Goal: Book appointment/travel/reservation

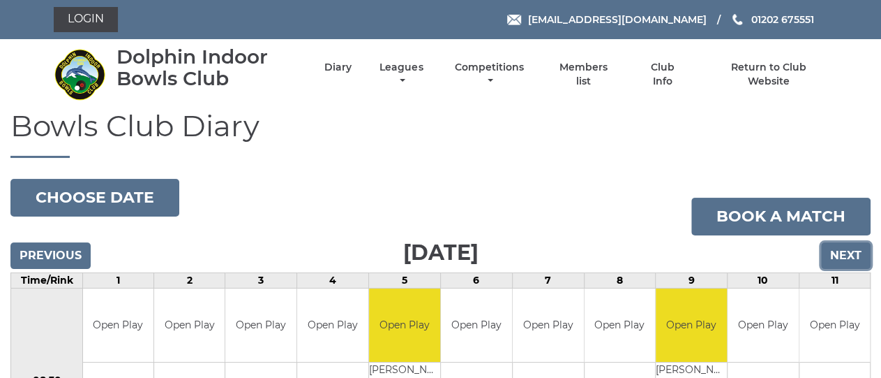
click at [835, 256] on input "Next" at bounding box center [846, 255] width 50 height 27
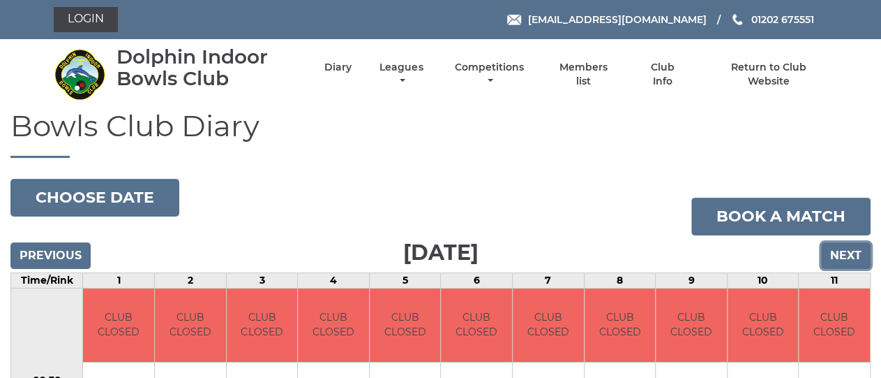
click at [847, 242] on input "Next" at bounding box center [846, 255] width 50 height 27
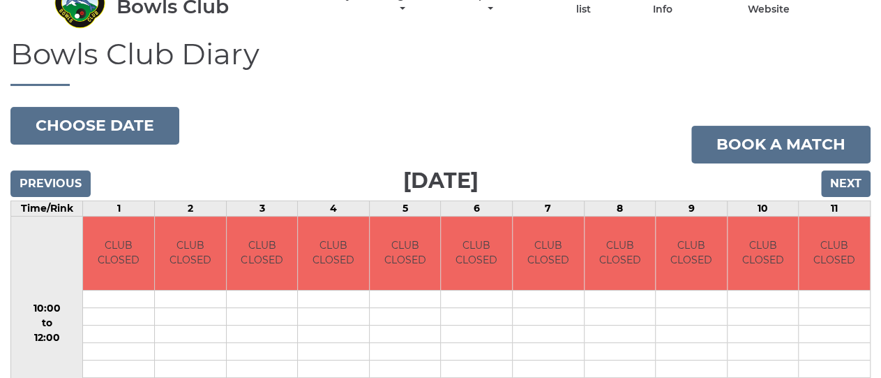
scroll to position [44, 0]
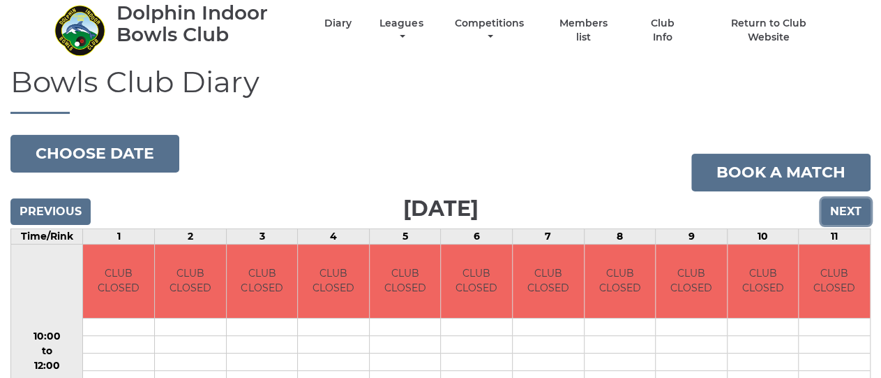
click at [839, 217] on input "Next" at bounding box center [846, 211] width 50 height 27
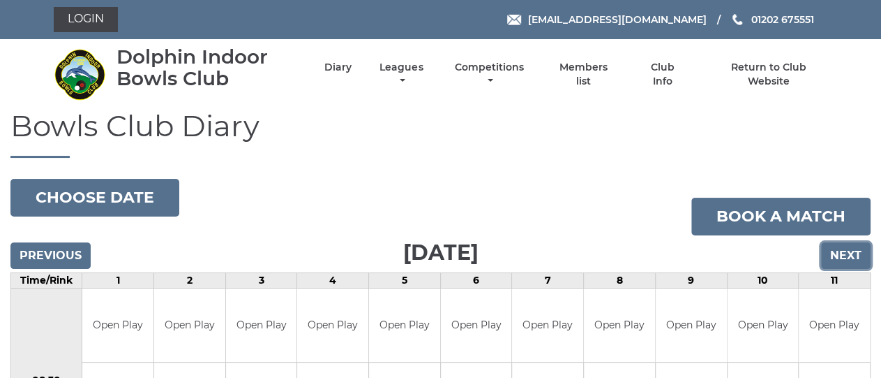
click at [852, 249] on input "Next" at bounding box center [846, 255] width 50 height 27
click at [396, 68] on link "Leagues" at bounding box center [401, 75] width 50 height 27
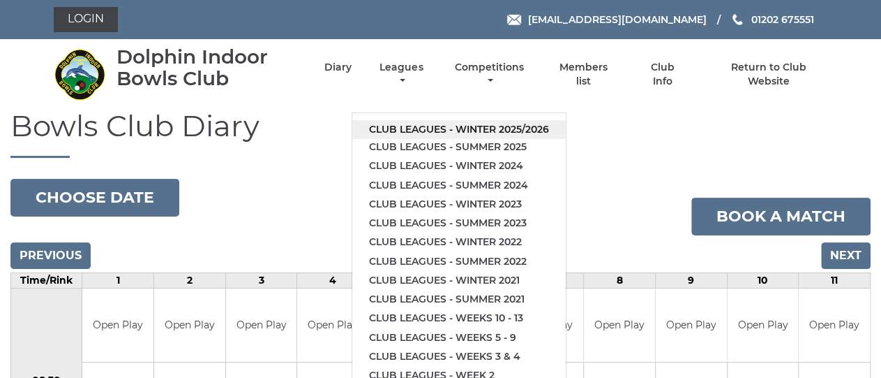
click at [505, 130] on link "Club leagues - Winter 2025/2026" at bounding box center [459, 129] width 214 height 19
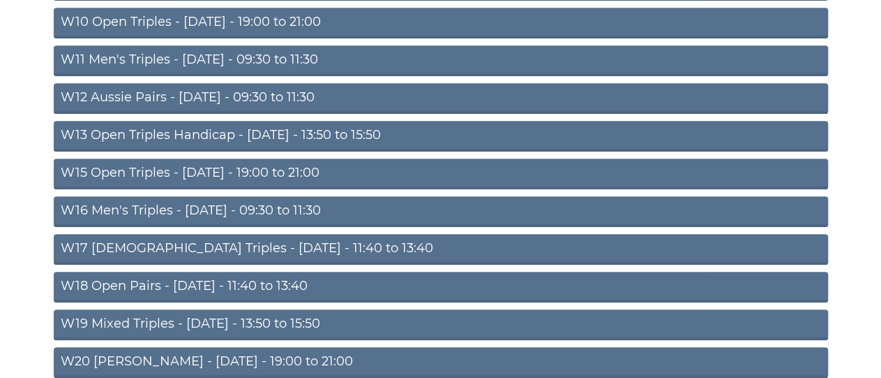
scroll to position [552, 0]
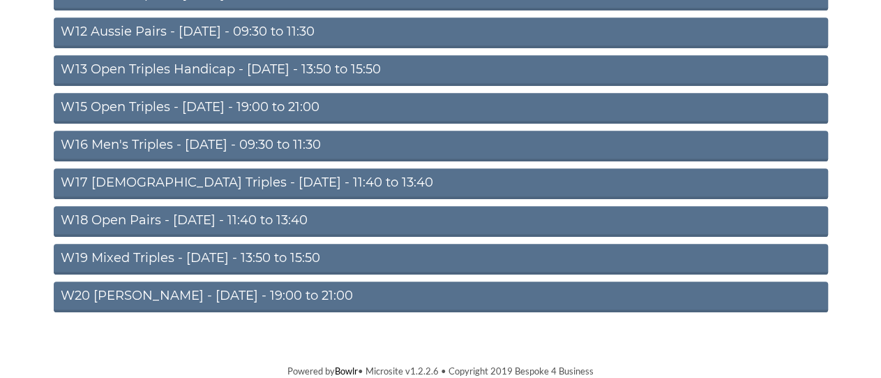
click at [218, 300] on link "W20 [PERSON_NAME] - [DATE] - 19:00 to 21:00" at bounding box center [441, 296] width 775 height 31
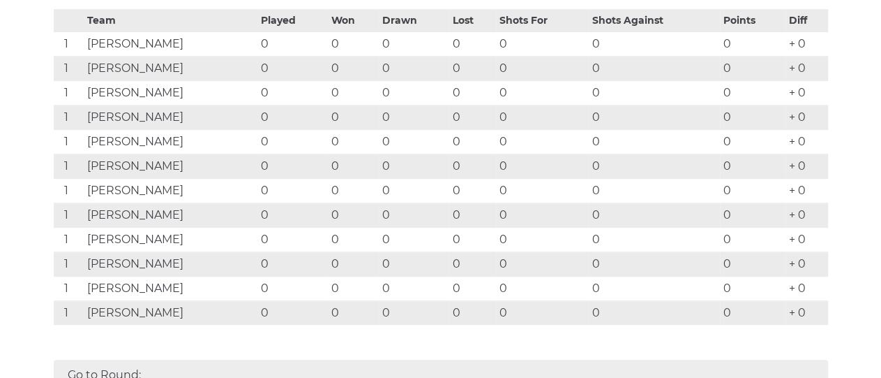
scroll to position [193, 0]
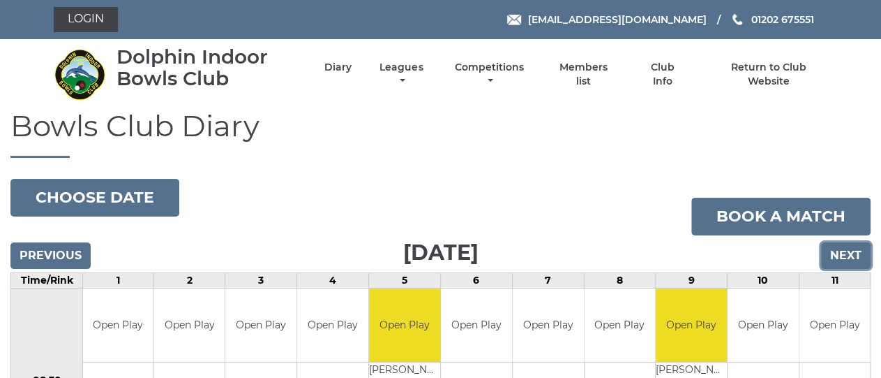
click at [862, 258] on input "Next" at bounding box center [846, 255] width 50 height 27
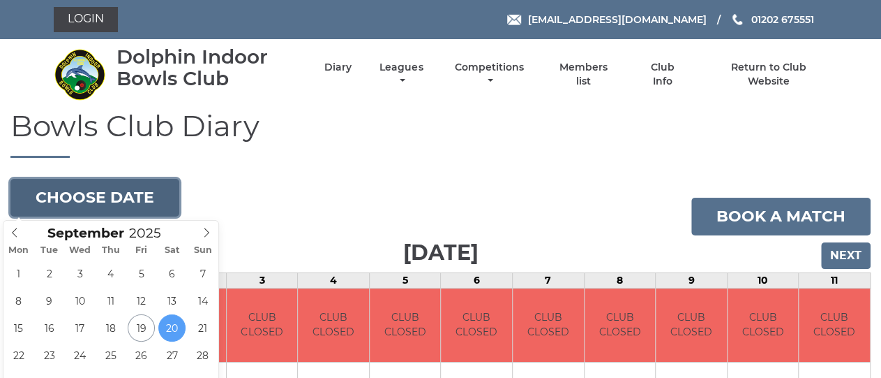
click at [74, 197] on button "Choose date" at bounding box center [94, 198] width 169 height 38
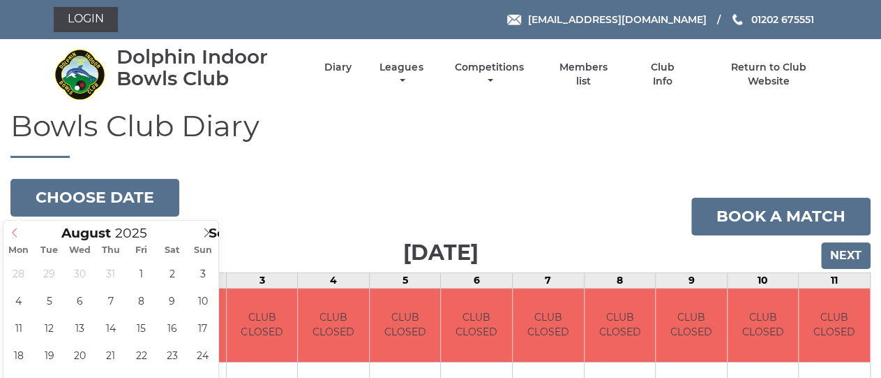
click at [10, 232] on icon at bounding box center [15, 232] width 10 height 10
type input "[DATE]"
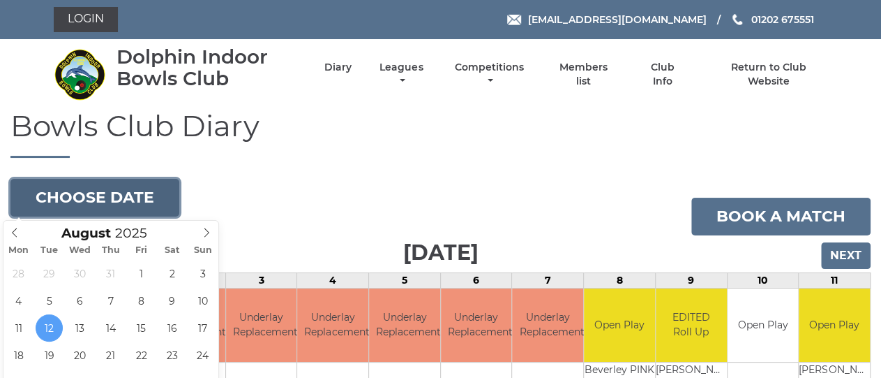
click at [50, 190] on button "Choose date" at bounding box center [94, 198] width 169 height 38
type input "2025-08-14"
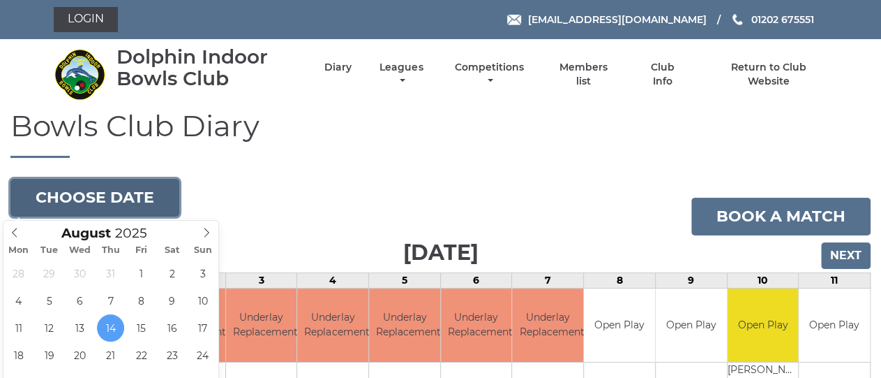
click at [119, 189] on button "Choose date" at bounding box center [94, 198] width 169 height 38
type input "2025-08-05"
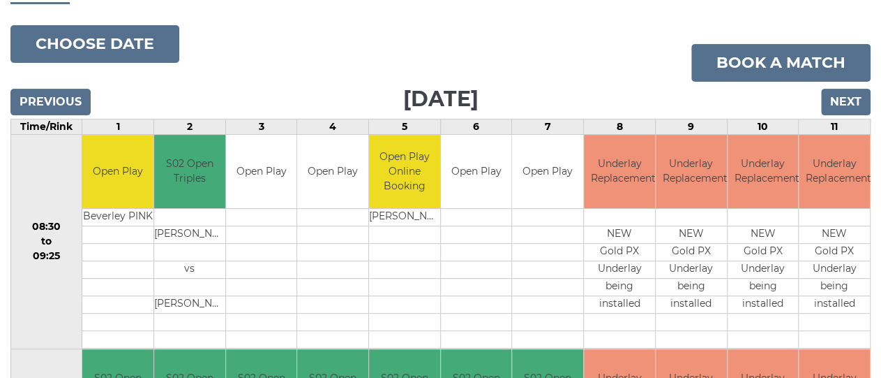
scroll to position [218, 0]
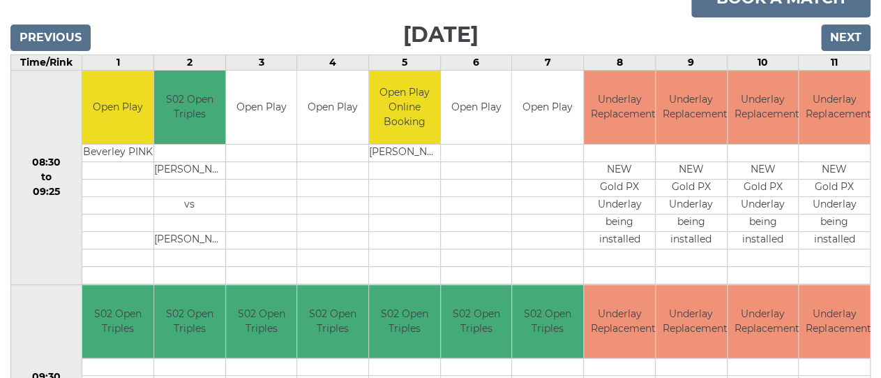
click at [43, 52] on form "Previous" at bounding box center [50, 39] width 80 height 30
click at [50, 43] on input "Previous" at bounding box center [50, 37] width 80 height 27
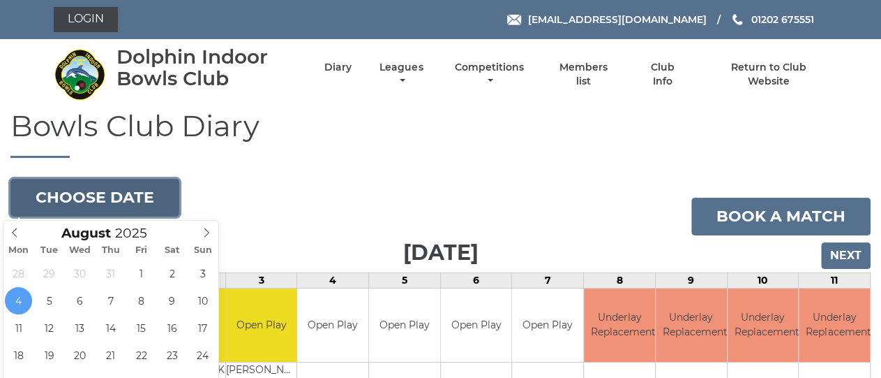
click at [96, 204] on button "Choose date" at bounding box center [94, 198] width 169 height 38
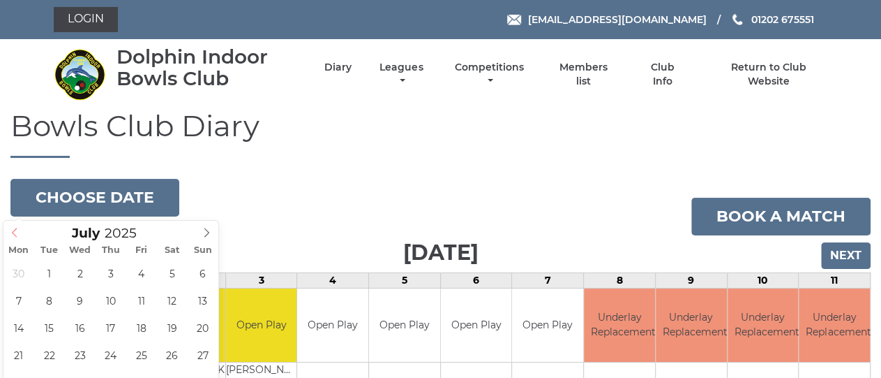
click at [12, 232] on icon at bounding box center [15, 232] width 10 height 10
type input "2025-07-08"
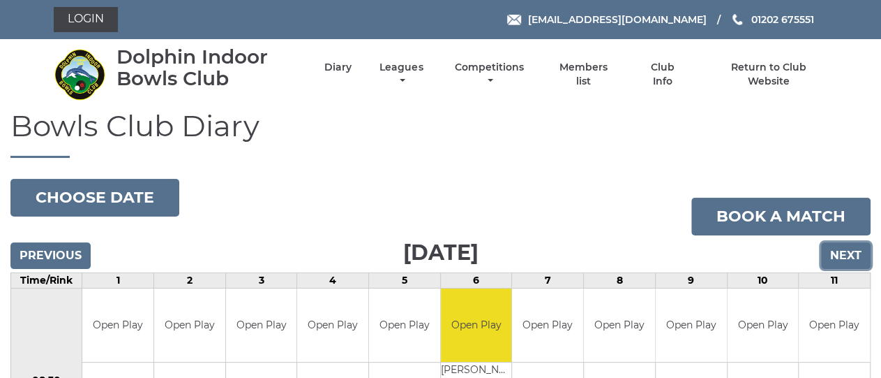
click at [845, 256] on input "Next" at bounding box center [846, 255] width 50 height 27
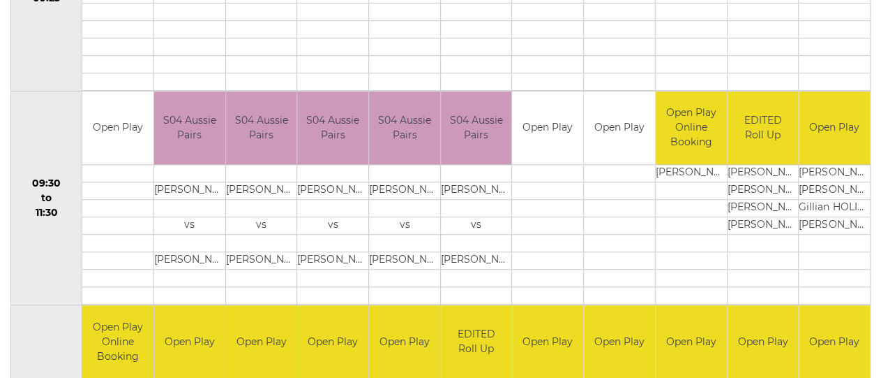
scroll to position [218, 0]
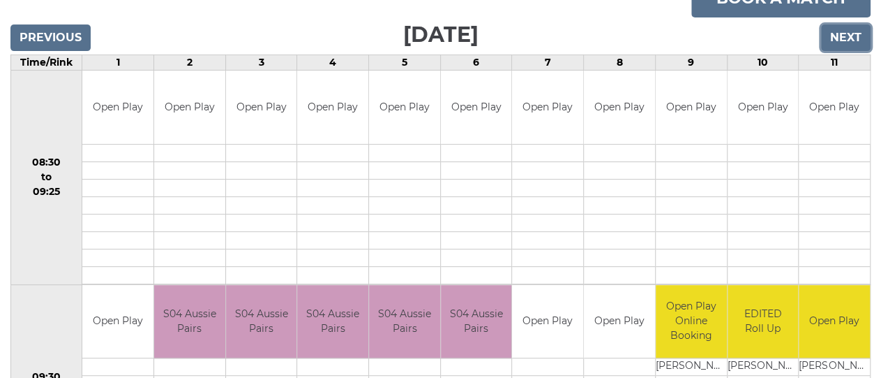
click at [856, 41] on input "Next" at bounding box center [846, 37] width 50 height 27
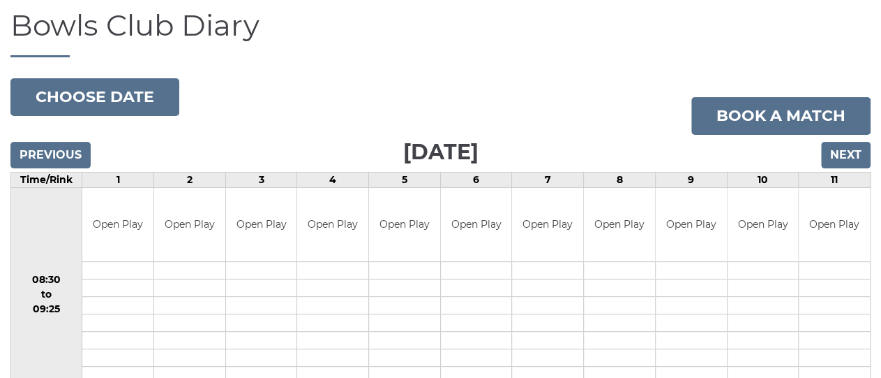
scroll to position [82, 0]
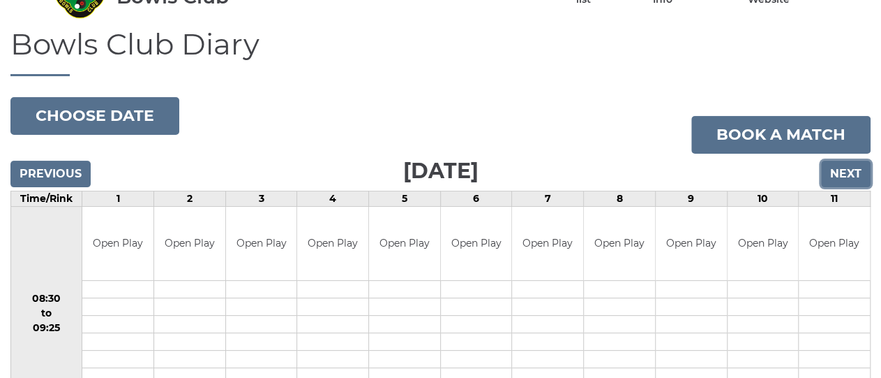
click at [839, 174] on input "Next" at bounding box center [846, 173] width 50 height 27
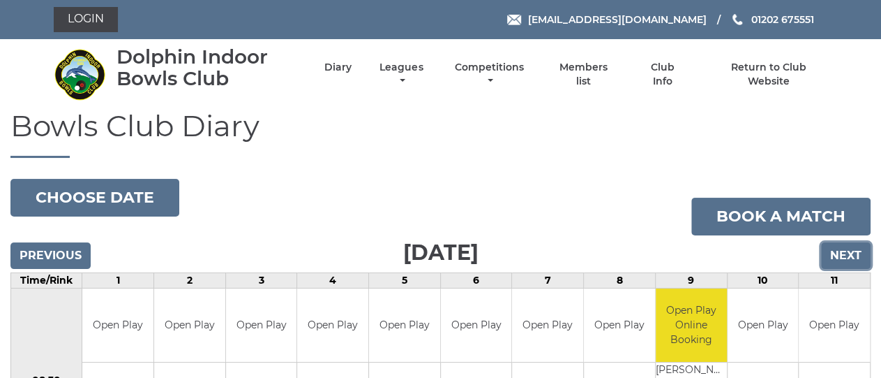
click at [835, 252] on input "Next" at bounding box center [846, 255] width 50 height 27
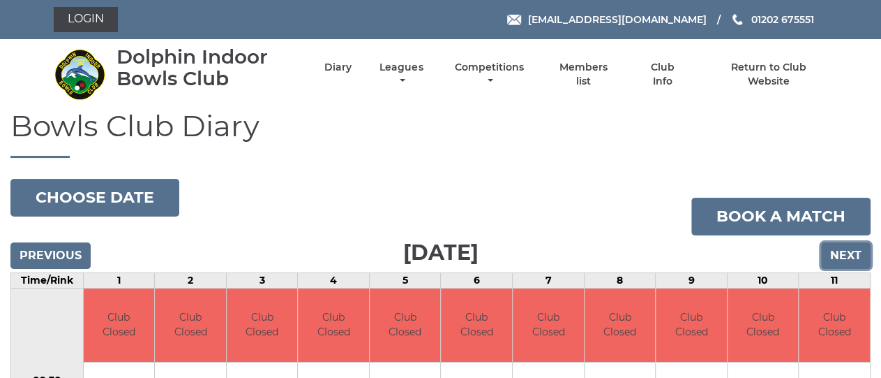
click at [855, 255] on input "Next" at bounding box center [846, 255] width 50 height 27
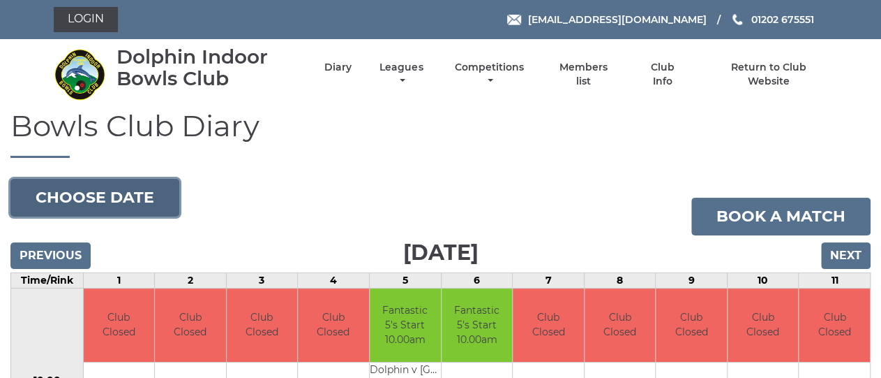
click at [98, 193] on button "Choose date" at bounding box center [94, 198] width 169 height 38
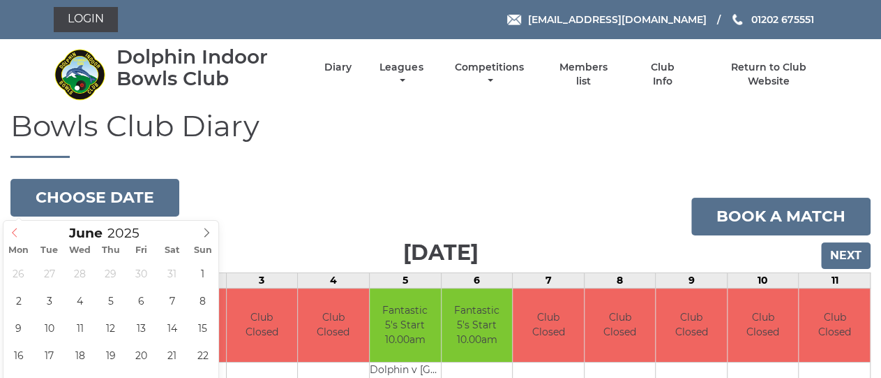
click at [14, 232] on icon at bounding box center [15, 232] width 10 height 10
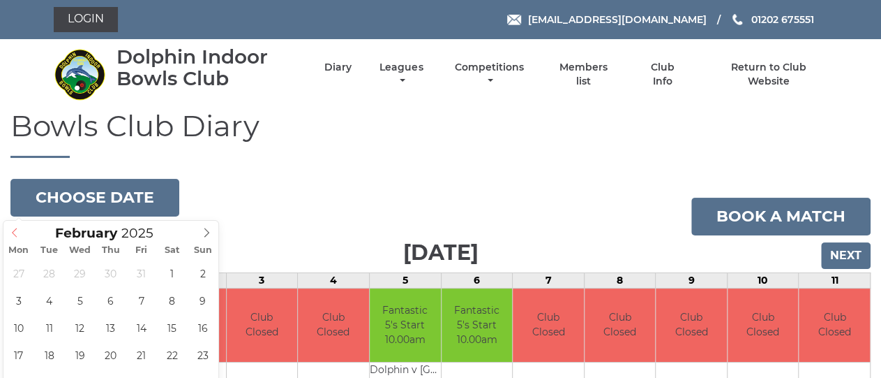
click at [14, 232] on icon at bounding box center [15, 232] width 10 height 10
type input "2024"
click at [14, 232] on icon at bounding box center [15, 232] width 10 height 10
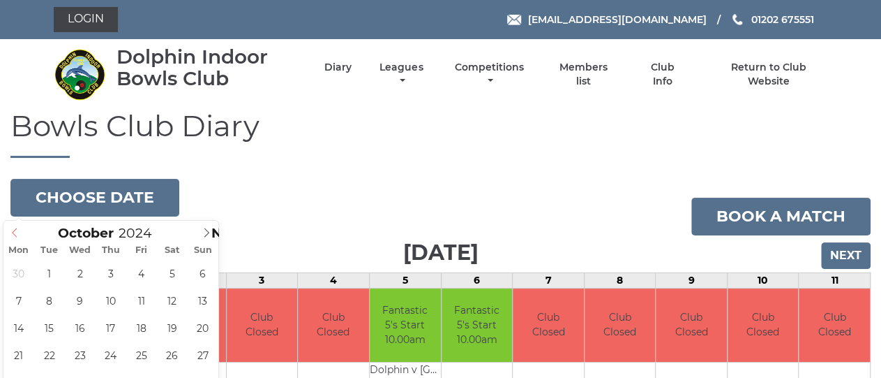
click at [14, 232] on icon at bounding box center [15, 232] width 10 height 10
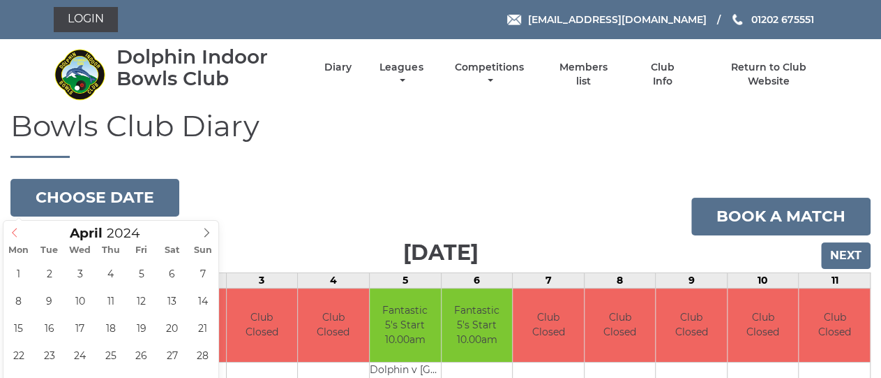
click at [14, 232] on icon at bounding box center [15, 232] width 10 height 10
type input "2023"
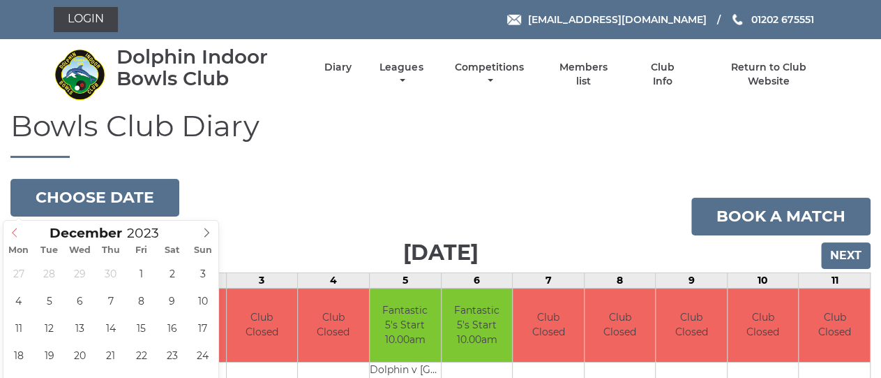
click at [14, 232] on icon at bounding box center [15, 232] width 10 height 10
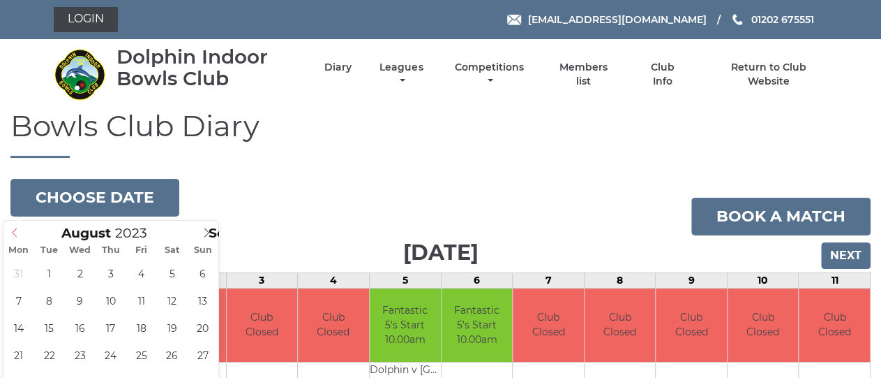
click at [14, 232] on icon at bounding box center [15, 232] width 10 height 10
click at [15, 232] on icon at bounding box center [15, 232] width 10 height 10
click at [15, 233] on icon at bounding box center [15, 232] width 10 height 10
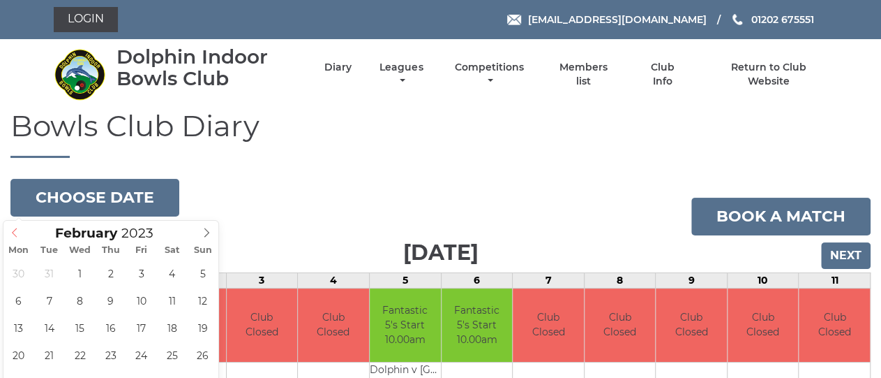
click at [15, 234] on icon at bounding box center [15, 232] width 10 height 10
type input "2022"
click at [15, 234] on icon at bounding box center [15, 232] width 10 height 10
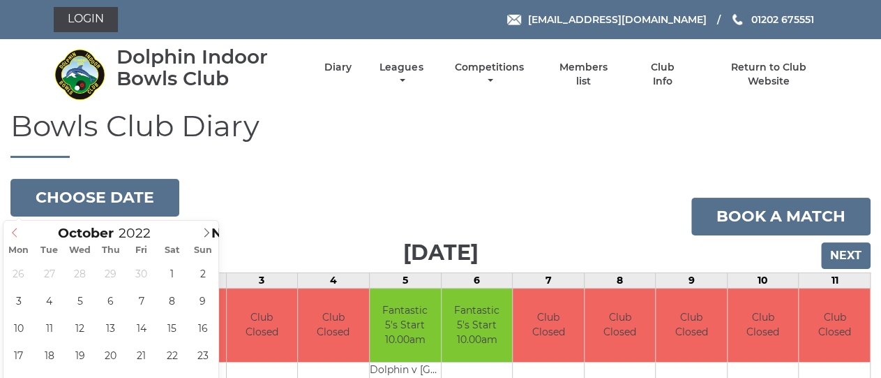
click at [15, 234] on icon at bounding box center [15, 232] width 10 height 10
type input "2022-08-16"
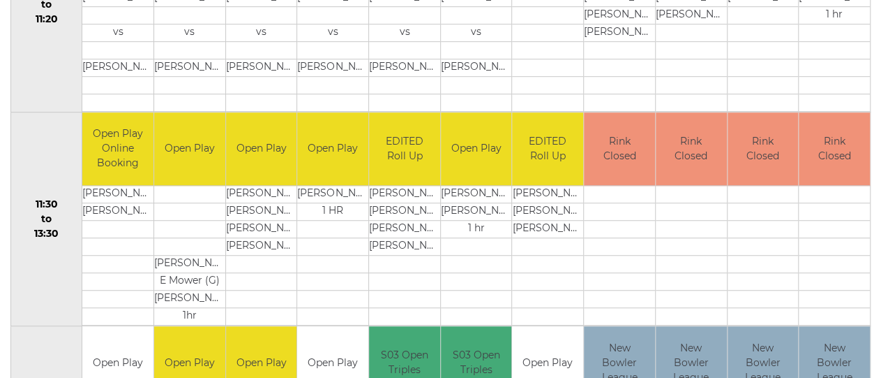
scroll to position [193, 0]
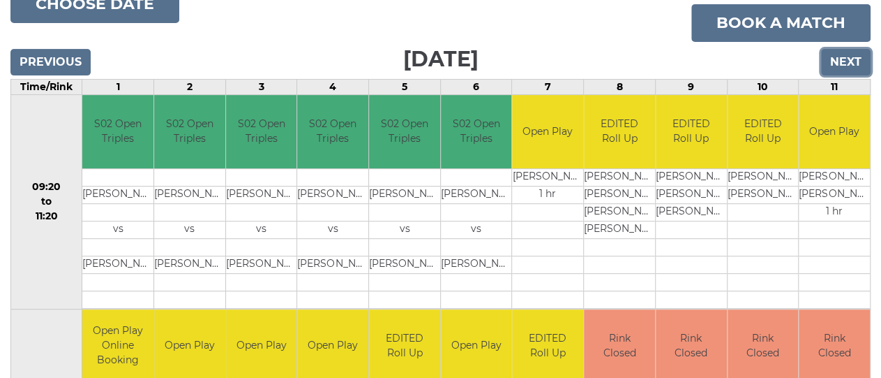
click at [839, 63] on input "Next" at bounding box center [846, 62] width 50 height 27
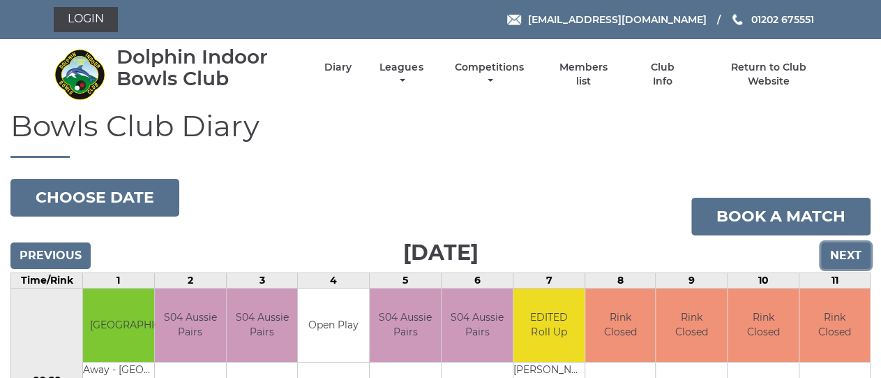
click at [844, 258] on input "Next" at bounding box center [846, 255] width 50 height 27
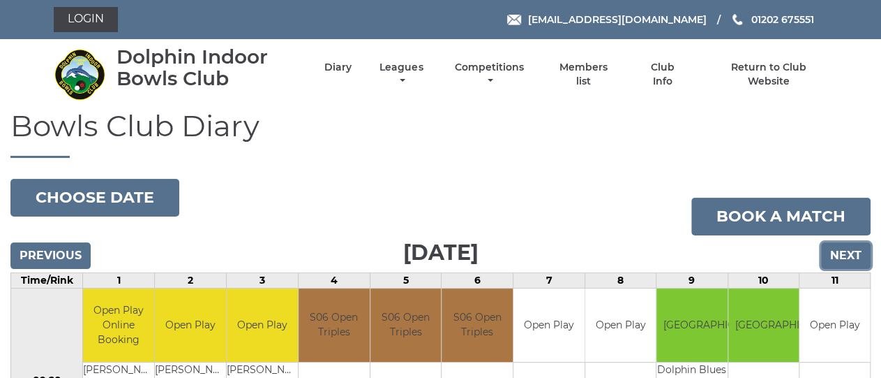
click at [851, 252] on input "Next" at bounding box center [846, 255] width 50 height 27
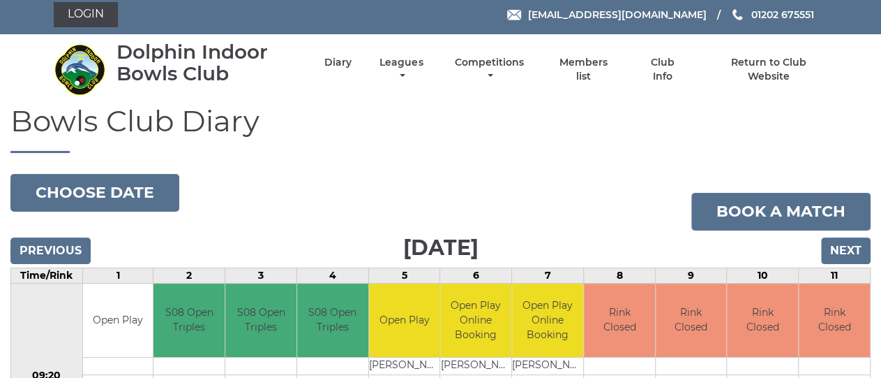
scroll to position [4, 0]
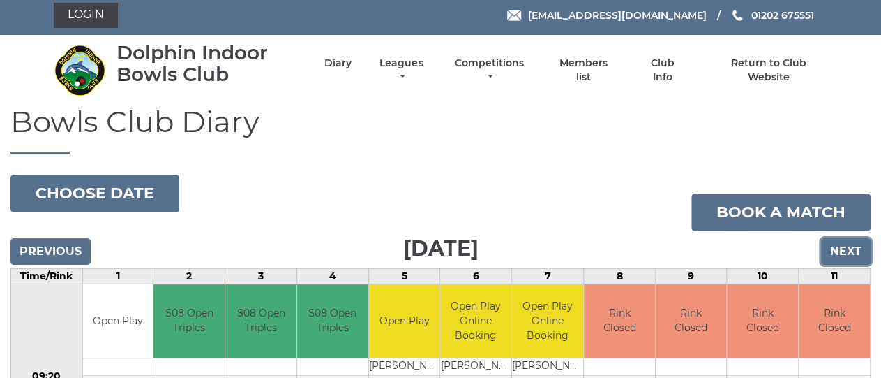
click at [847, 255] on input "Next" at bounding box center [846, 251] width 50 height 27
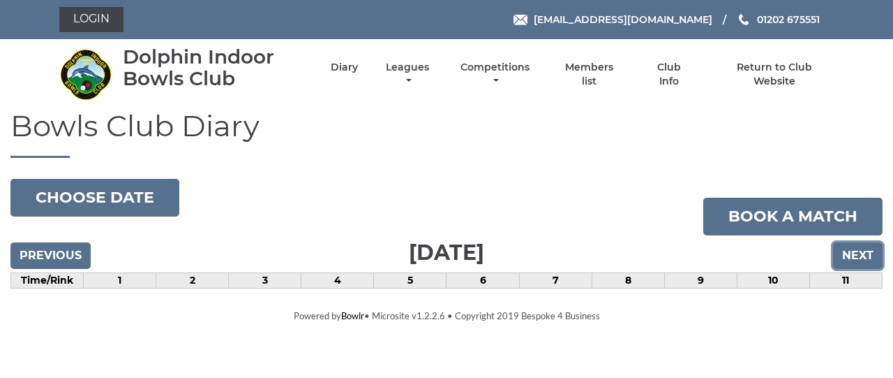
click at [847, 255] on input "Next" at bounding box center [858, 255] width 50 height 27
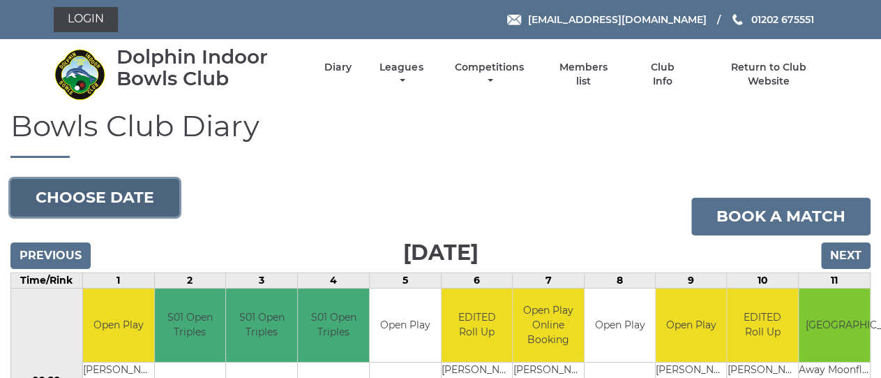
click at [69, 192] on button "Choose date" at bounding box center [94, 198] width 169 height 38
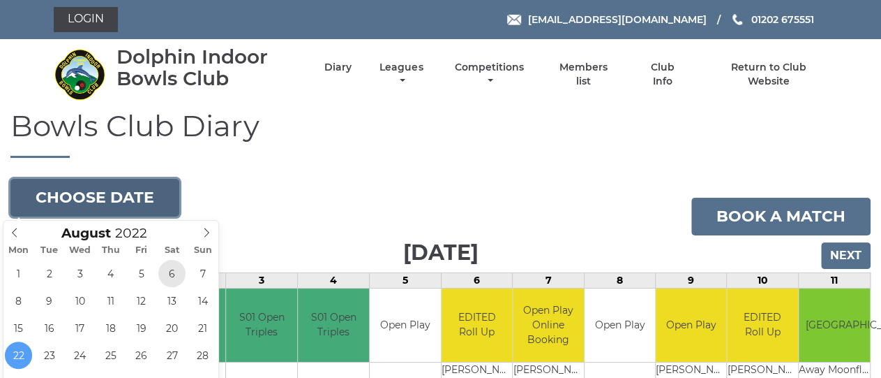
type input "2022-08-06"
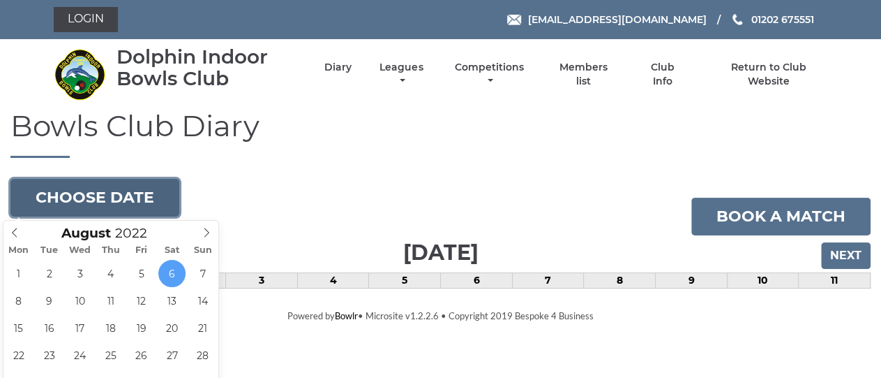
click at [112, 199] on button "Choose date" at bounding box center [94, 198] width 169 height 38
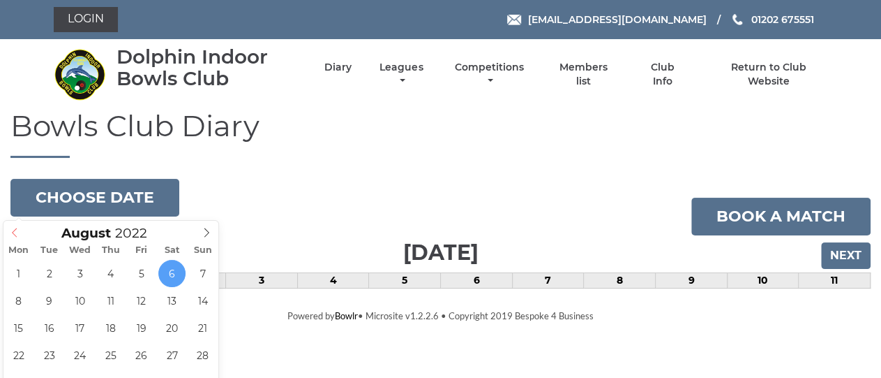
click at [12, 235] on icon at bounding box center [15, 232] width 10 height 10
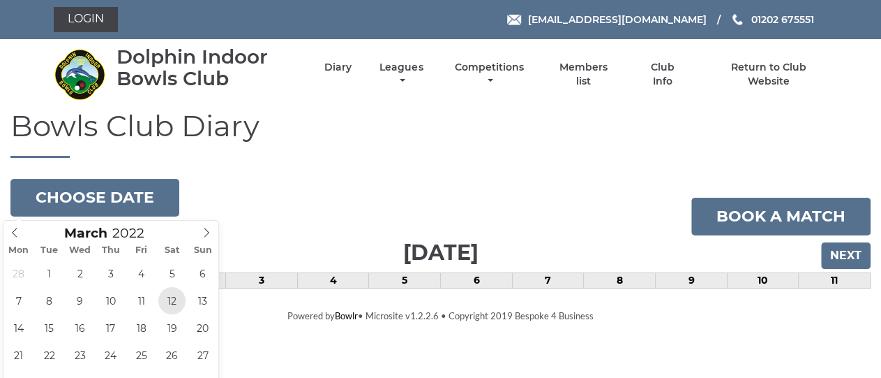
type input "2022-03-12"
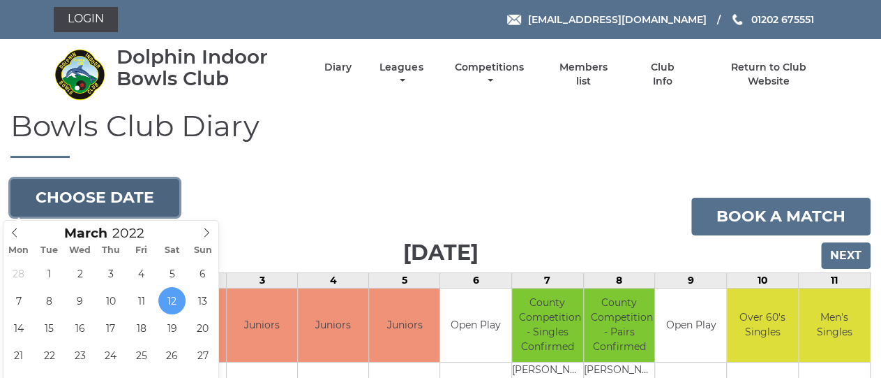
click at [87, 192] on button "Choose date" at bounding box center [94, 198] width 169 height 38
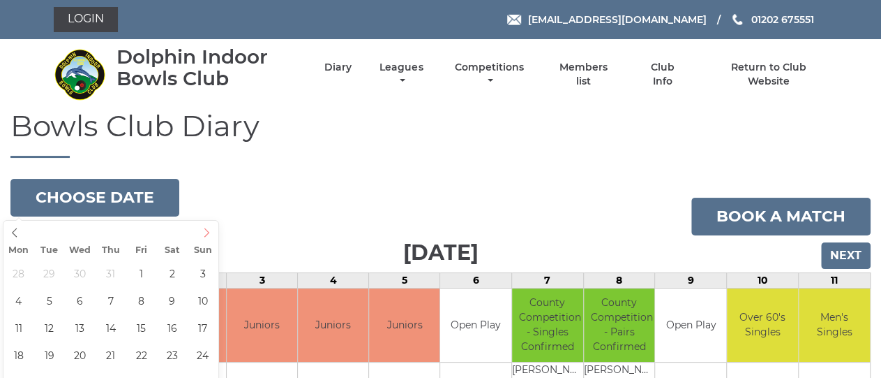
click at [207, 239] on span at bounding box center [206, 231] width 23 height 20
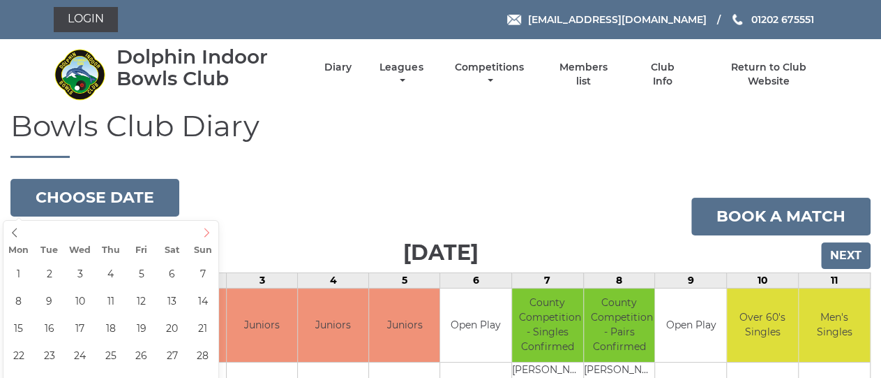
click at [207, 239] on span at bounding box center [206, 231] width 23 height 20
type input "2023"
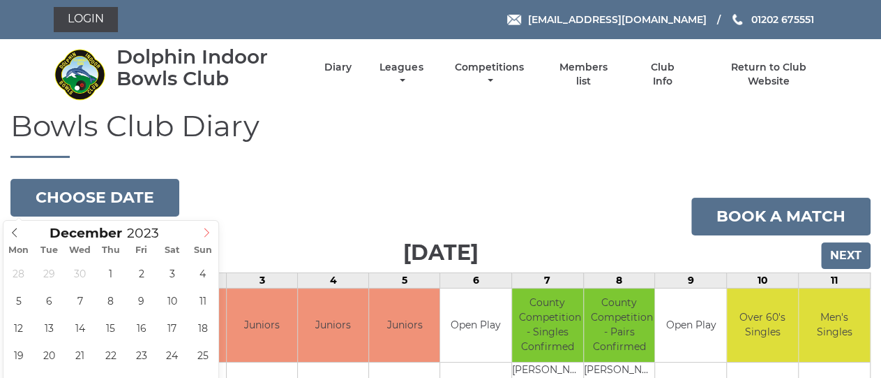
click at [207, 239] on span at bounding box center [206, 231] width 23 height 20
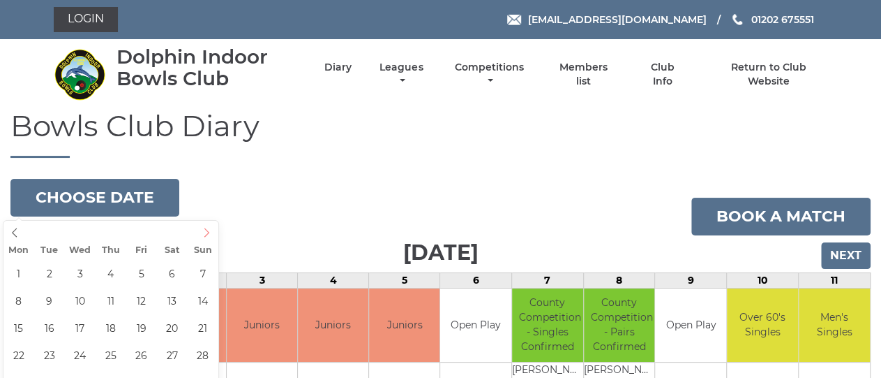
click at [207, 239] on span at bounding box center [206, 231] width 23 height 20
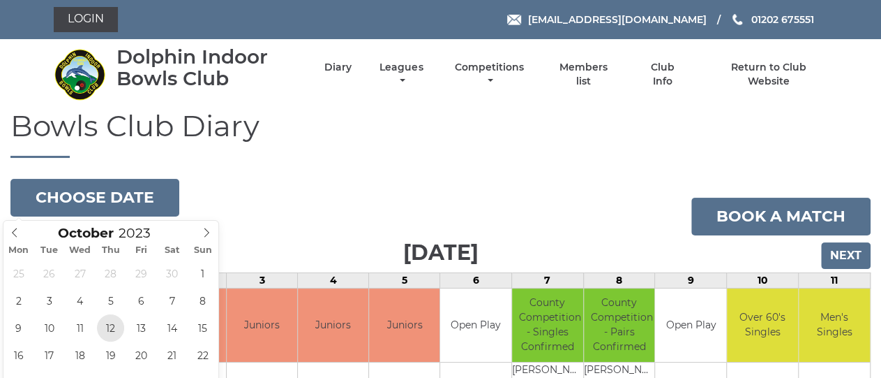
type input "2023-10-12"
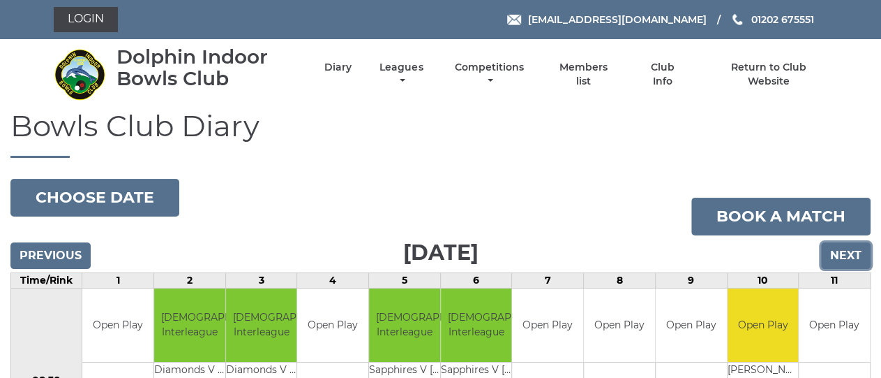
click at [844, 257] on input "Next" at bounding box center [846, 255] width 50 height 27
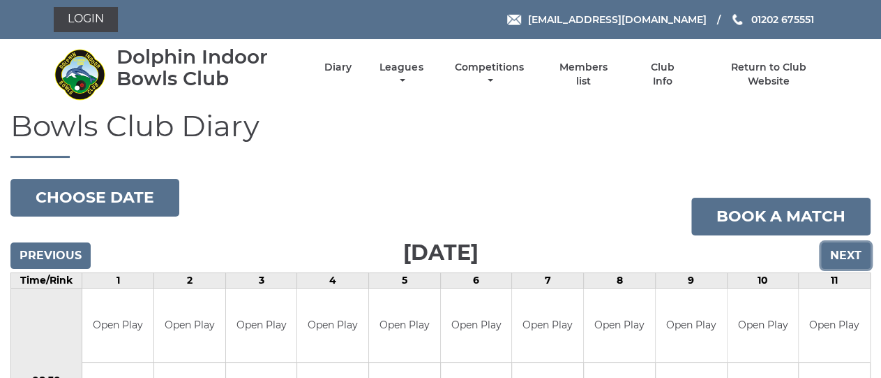
click at [867, 255] on input "Next" at bounding box center [846, 255] width 50 height 27
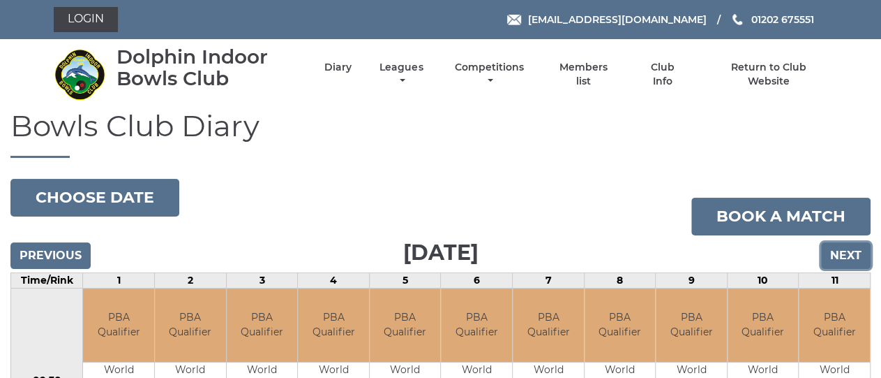
click at [860, 253] on input "Next" at bounding box center [846, 255] width 50 height 27
